Goal: Navigation & Orientation: Find specific page/section

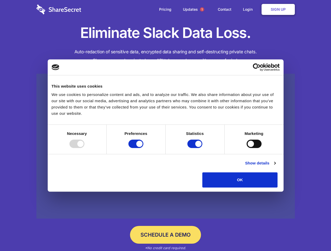
click at [84, 148] on div at bounding box center [76, 144] width 15 height 8
click at [143, 148] on input "Preferences" at bounding box center [135, 144] width 15 height 8
checkbox input "false"
click at [195, 148] on input "Statistics" at bounding box center [194, 144] width 15 height 8
checkbox input "false"
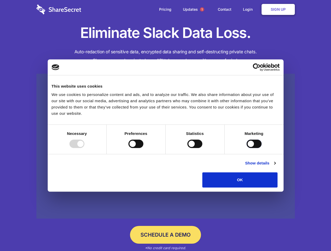
click at [246, 148] on input "Marketing" at bounding box center [253, 144] width 15 height 8
checkbox input "true"
click at [275, 167] on link "Show details" at bounding box center [260, 163] width 30 height 6
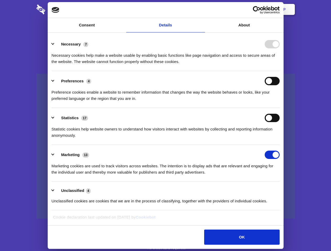
click at [279, 145] on li "Statistics 17 Statistic cookies help website owners to understand how visitors …" at bounding box center [166, 126] width 228 height 37
click at [202, 9] on span "1" at bounding box center [202, 9] width 4 height 4
